Goal: Transaction & Acquisition: Book appointment/travel/reservation

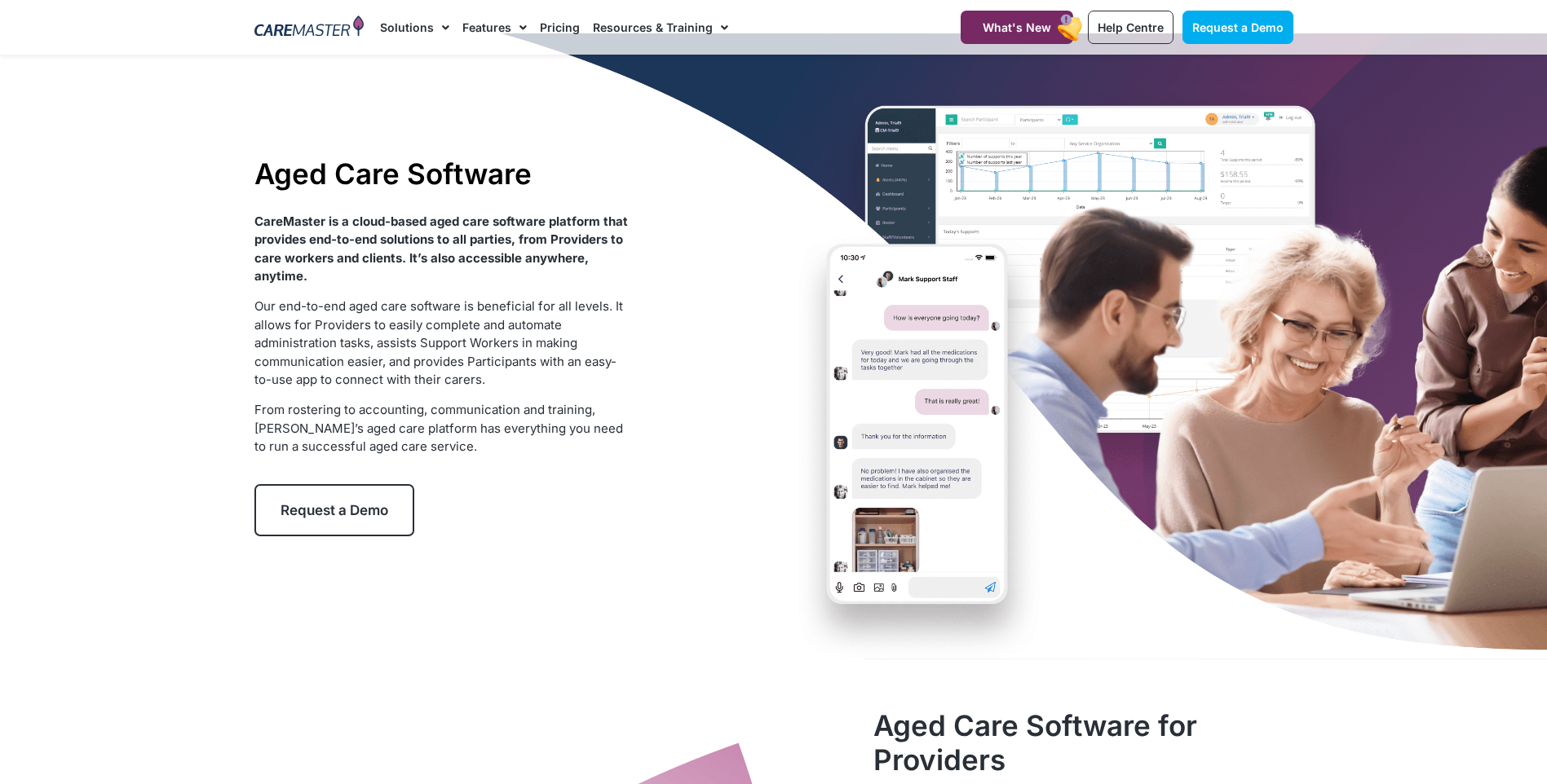
scroll to position [81, 0]
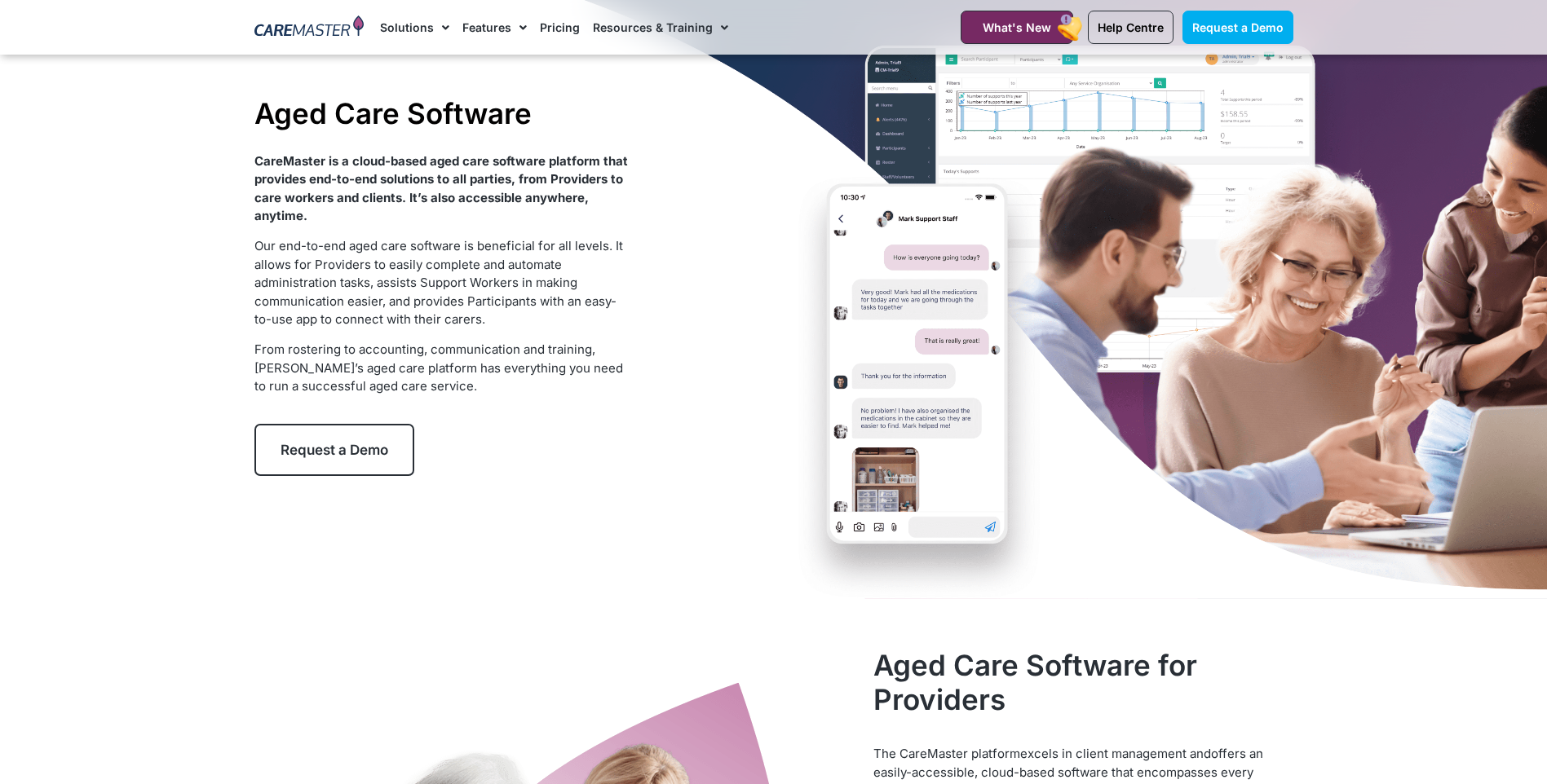
click at [323, 440] on link "Request a Demo" at bounding box center [335, 449] width 160 height 52
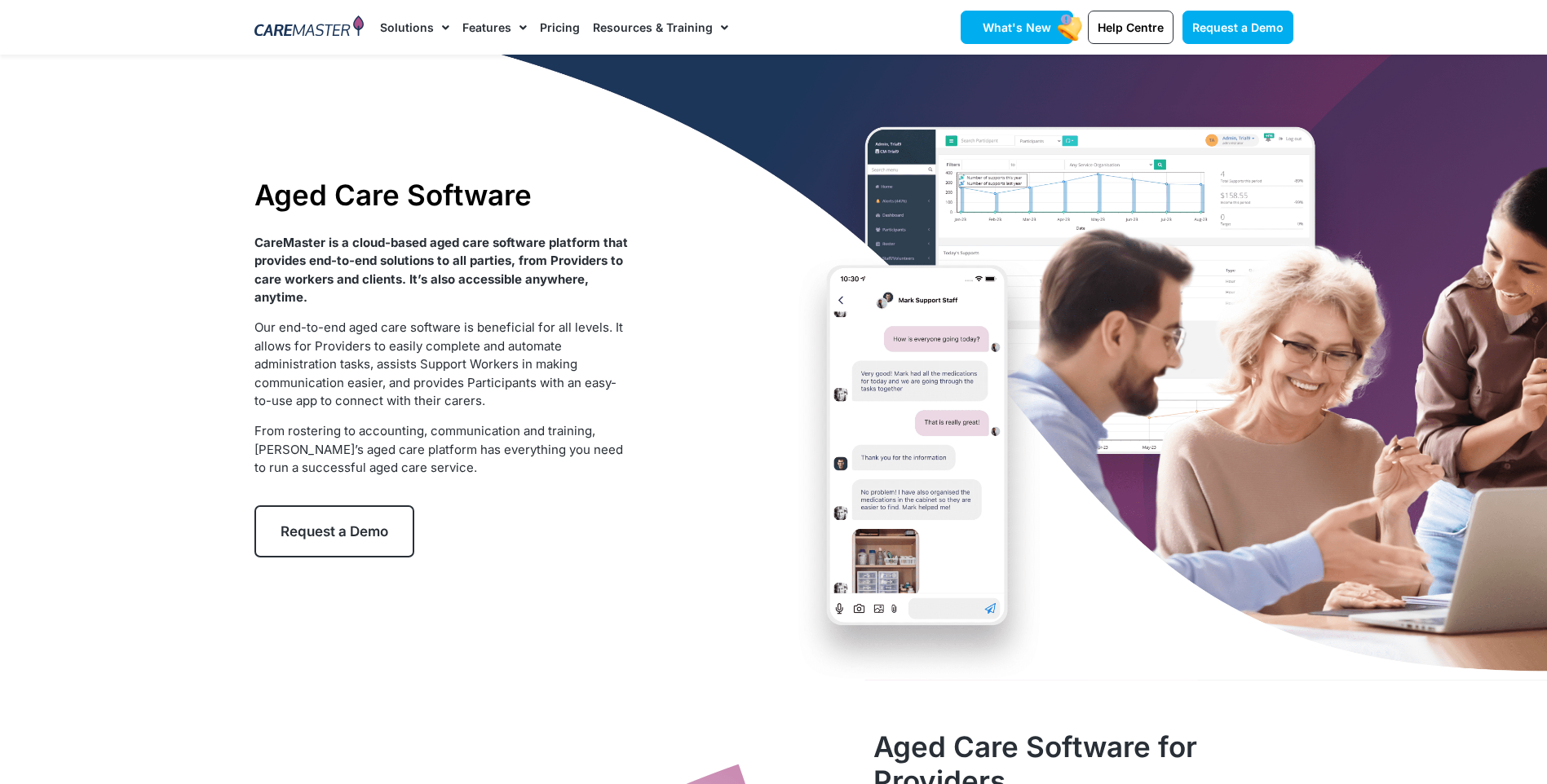
click at [1047, 25] on span "What's New" at bounding box center [1016, 27] width 69 height 14
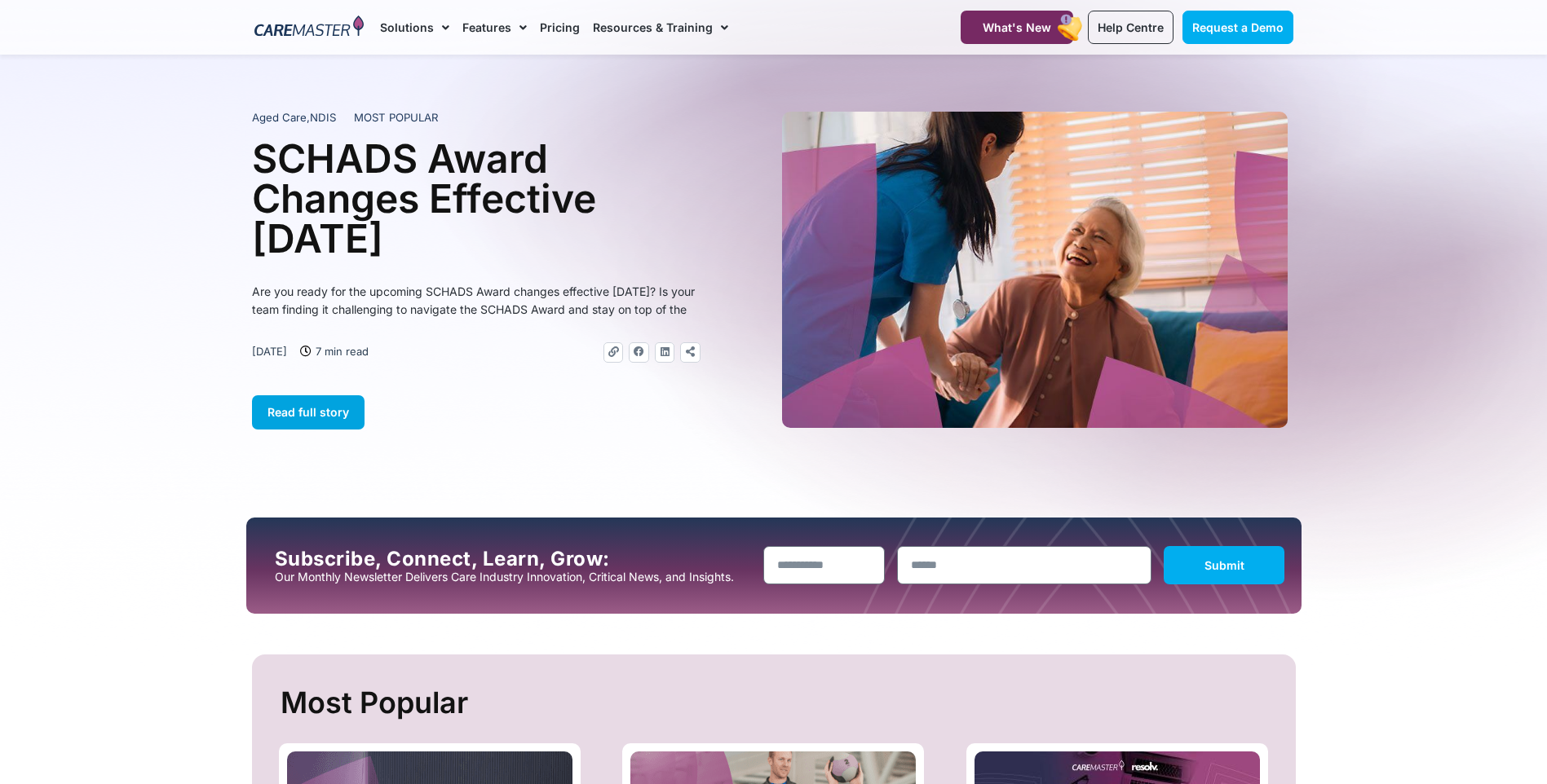
click at [337, 419] on span "Read full story" at bounding box center [308, 412] width 81 height 14
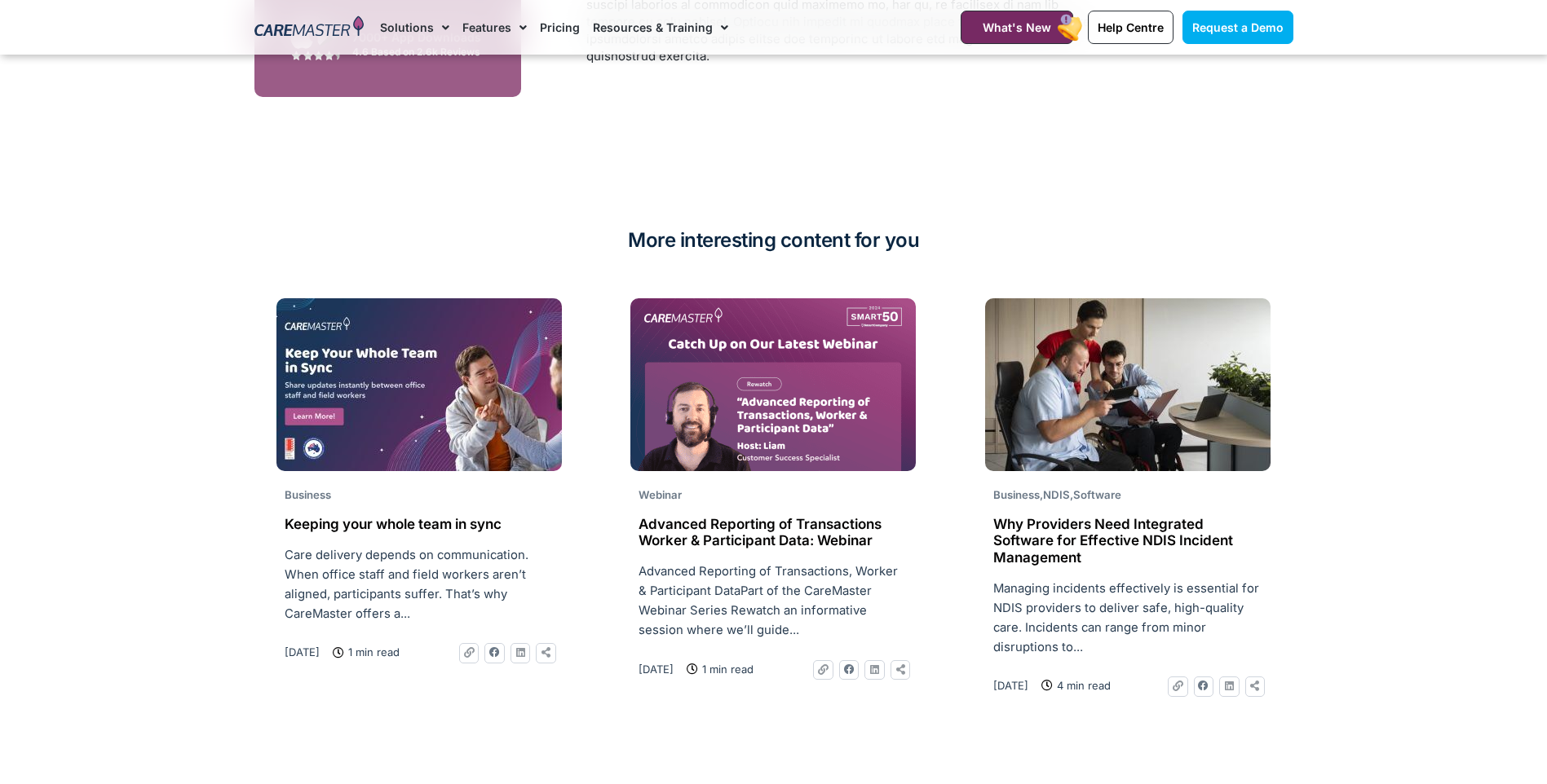
scroll to position [3830, 0]
